Goal: Task Accomplishment & Management: Manage account settings

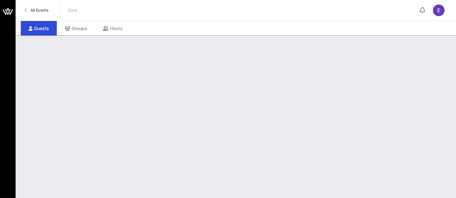
click at [36, 9] on span "All Events" at bounding box center [39, 10] width 18 height 5
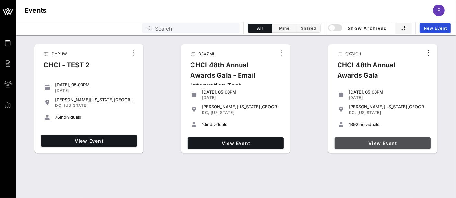
click at [377, 142] on span "View Event" at bounding box center [382, 144] width 91 height 6
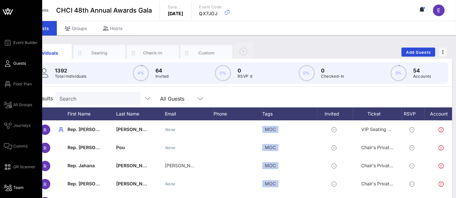
click at [19, 188] on span "Team" at bounding box center [18, 188] width 10 height 6
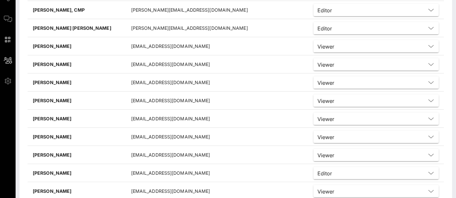
scroll to position [116, 0]
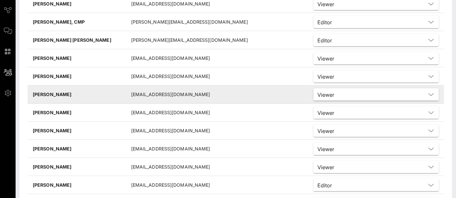
click at [340, 95] on input "text" at bounding box center [381, 94] width 89 height 8
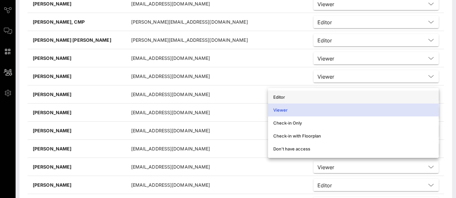
click at [294, 96] on div "Editor" at bounding box center [353, 97] width 160 height 5
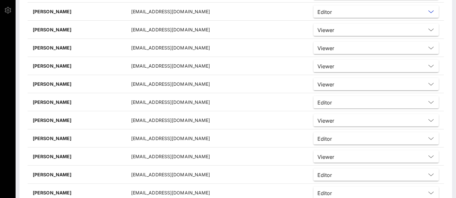
scroll to position [208, 0]
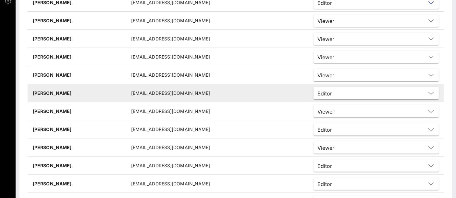
click at [346, 89] on input "text" at bounding box center [379, 93] width 91 height 8
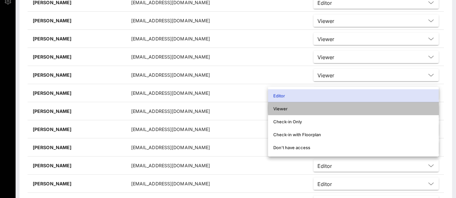
click at [323, 111] on div "Viewer" at bounding box center [353, 108] width 160 height 5
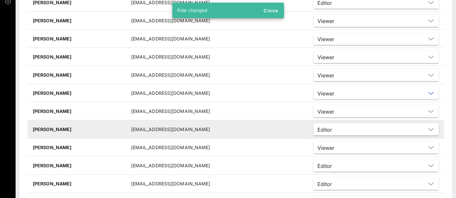
click at [334, 128] on input "text" at bounding box center [379, 129] width 91 height 8
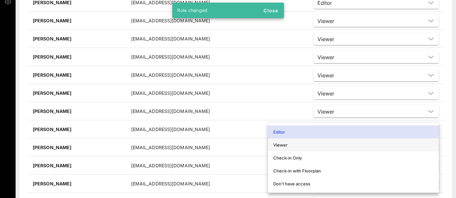
click at [303, 145] on div "Viewer" at bounding box center [353, 145] width 160 height 5
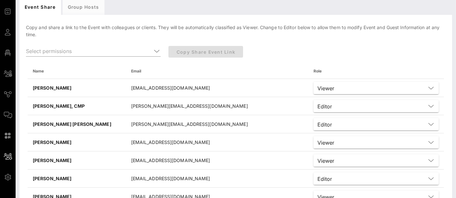
scroll to position [0, 0]
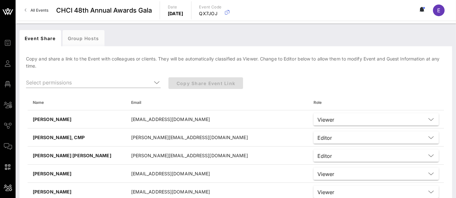
click at [312, 88] on div "Copy Share Event Link" at bounding box center [253, 86] width 178 height 25
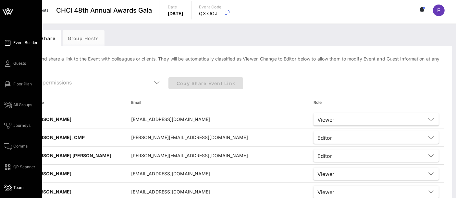
click at [24, 45] on span "Event Builder" at bounding box center [25, 43] width 24 height 6
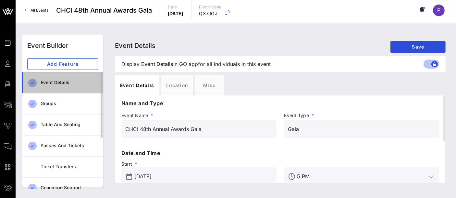
drag, startPoint x: 52, startPoint y: 43, endPoint x: 97, endPoint y: 90, distance: 65.4
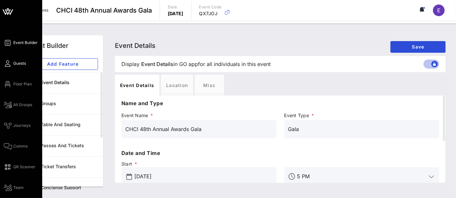
click at [22, 64] on span "Guests" at bounding box center [19, 64] width 13 height 6
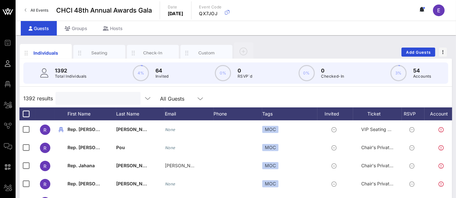
click at [87, 99] on input "text" at bounding box center [97, 98] width 76 height 8
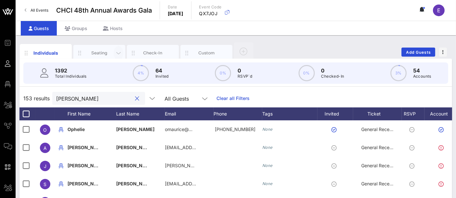
scroll to position [55, 0]
click at [78, 98] on input "[PERSON_NAME]" at bounding box center [94, 98] width 76 height 8
click at [77, 98] on input "[PERSON_NAME]" at bounding box center [94, 98] width 76 height 8
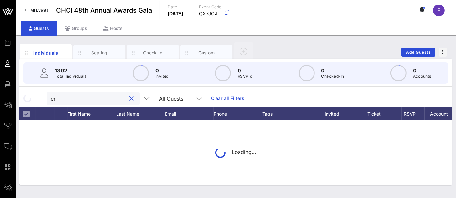
type input "e"
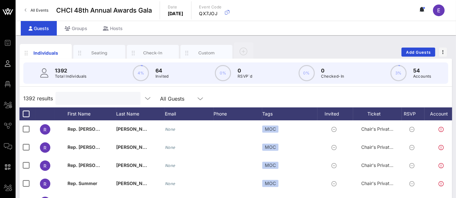
type input "n"
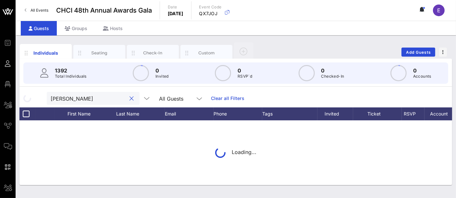
type input "[PERSON_NAME]"
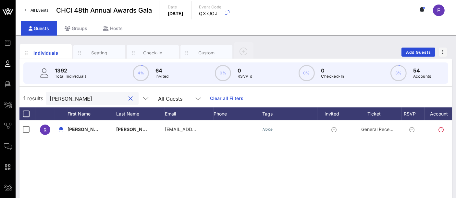
scroll to position [0, 0]
